Goal: Information Seeking & Learning: Learn about a topic

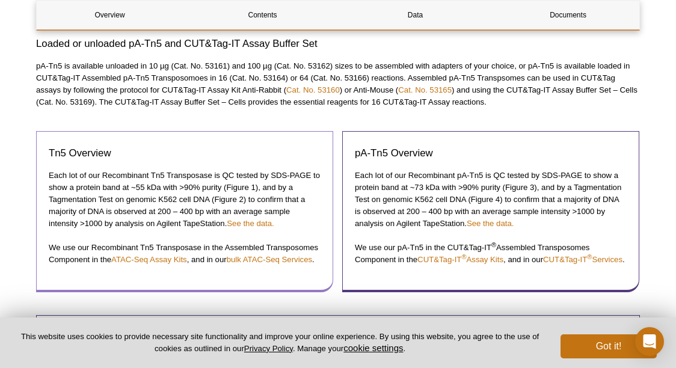
scroll to position [669, 0]
click at [155, 263] on p "We use our Recombinant Tn5 Transposase in the Assembled Transposomes Component …" at bounding box center [185, 253] width 272 height 24
click at [162, 256] on link "ATAC-Seq Assay Kits" at bounding box center [149, 258] width 76 height 9
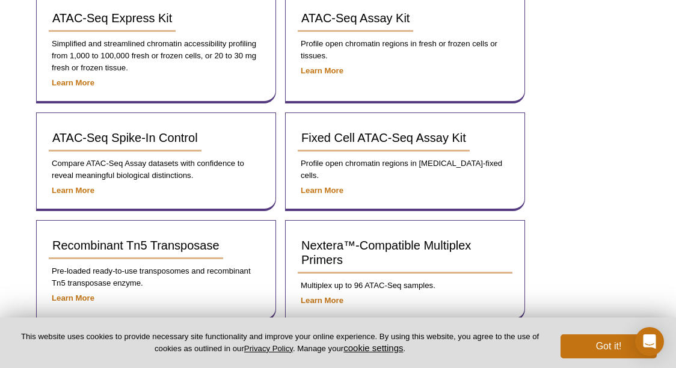
scroll to position [206, 0]
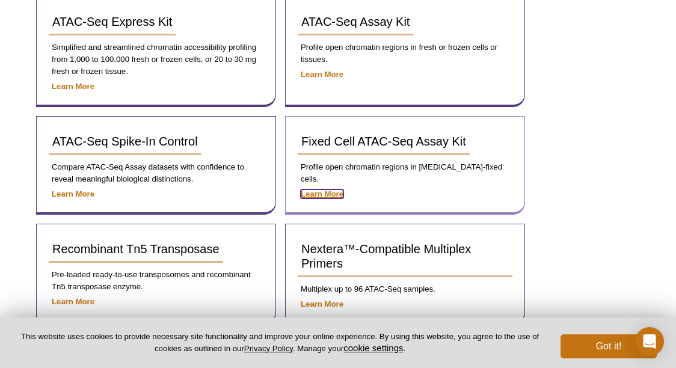
click at [322, 189] on strong "Learn More" at bounding box center [322, 193] width 43 height 9
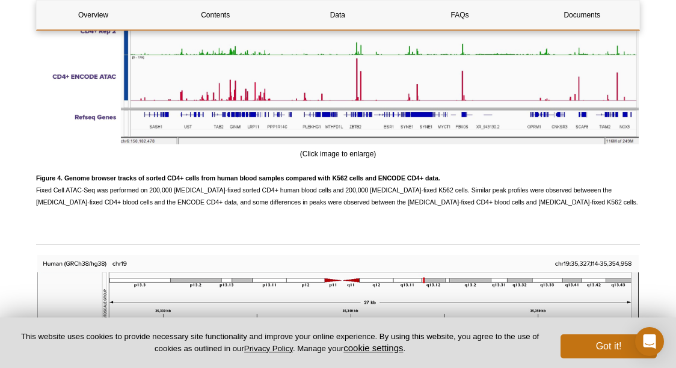
scroll to position [2539, 0]
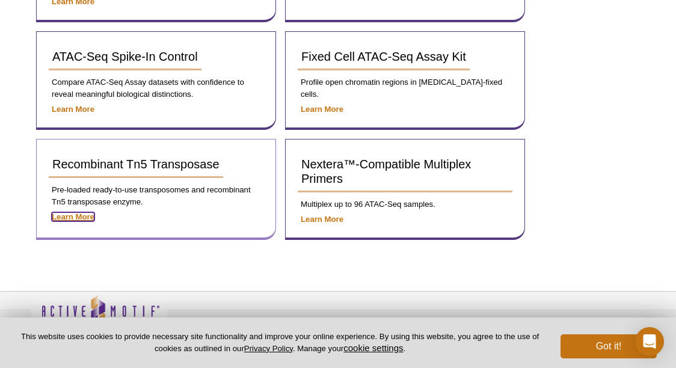
click at [90, 221] on strong "Learn More" at bounding box center [73, 216] width 43 height 9
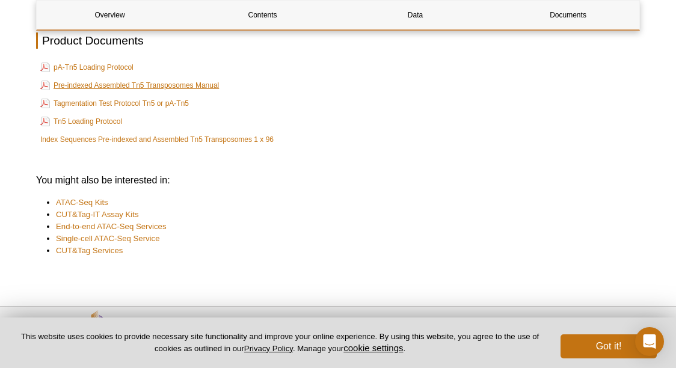
scroll to position [2198, 0]
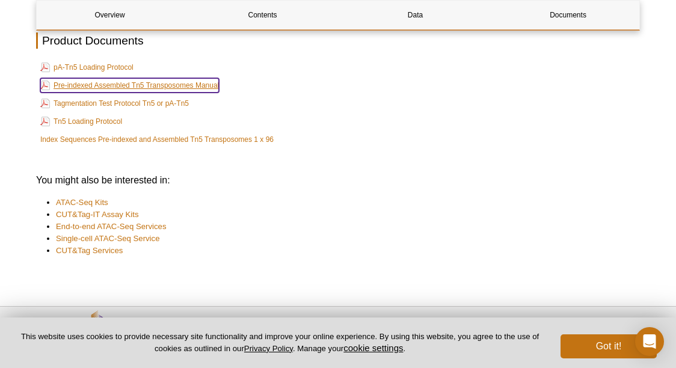
click at [118, 93] on link "Pre-indexed Assembled Tn5 Transposomes Manual" at bounding box center [129, 85] width 179 height 14
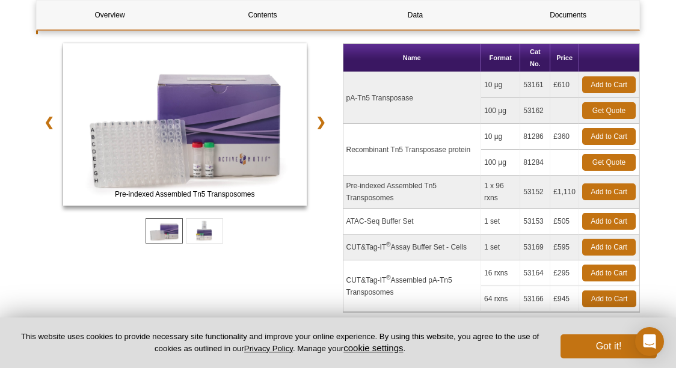
scroll to position [164, 0]
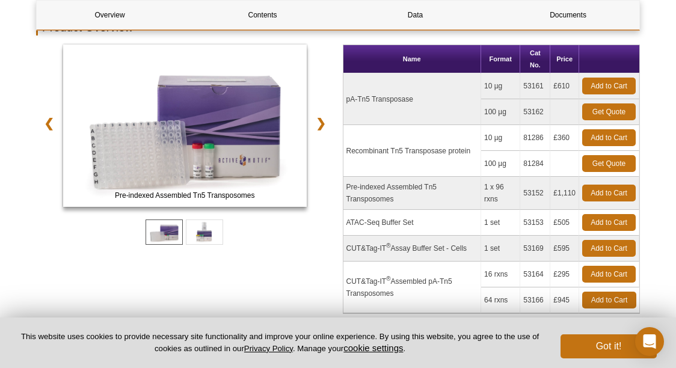
click at [367, 149] on td "Recombinant Tn5 Transposase protein" at bounding box center [412, 151] width 138 height 52
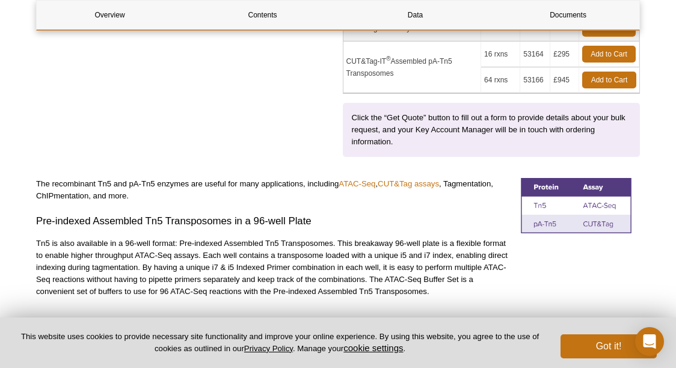
scroll to position [246, 0]
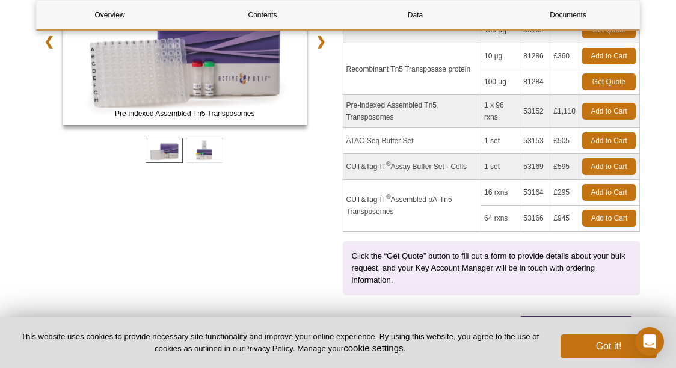
click at [533, 84] on td "81284" at bounding box center [535, 82] width 30 height 26
click at [494, 57] on td "10 µg" at bounding box center [500, 56] width 39 height 26
click at [499, 52] on td "10 µg" at bounding box center [500, 56] width 39 height 26
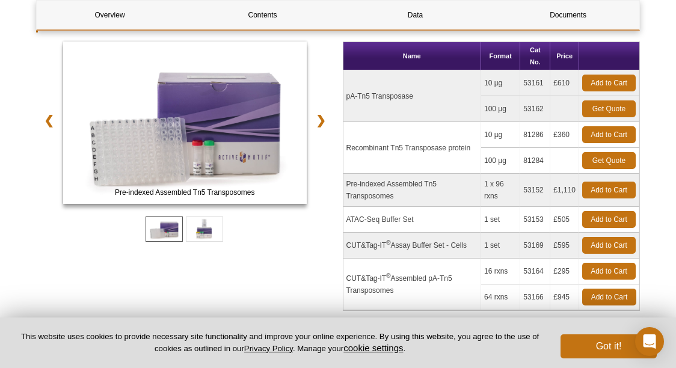
scroll to position [182, 0]
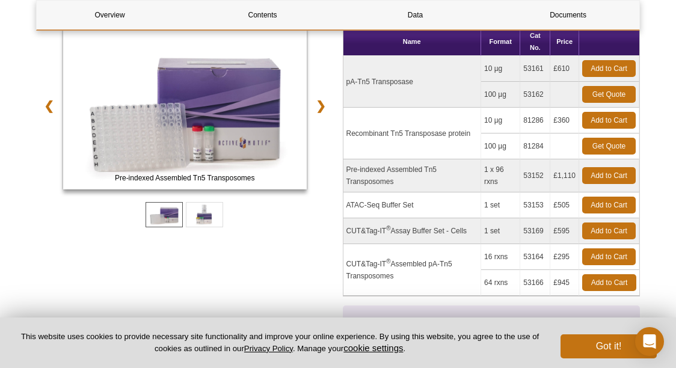
click at [420, 134] on td "Recombinant Tn5 Transposase protein" at bounding box center [412, 134] width 138 height 52
click at [559, 120] on td "£360" at bounding box center [564, 121] width 29 height 26
